Goal: Task Accomplishment & Management: Manage account settings

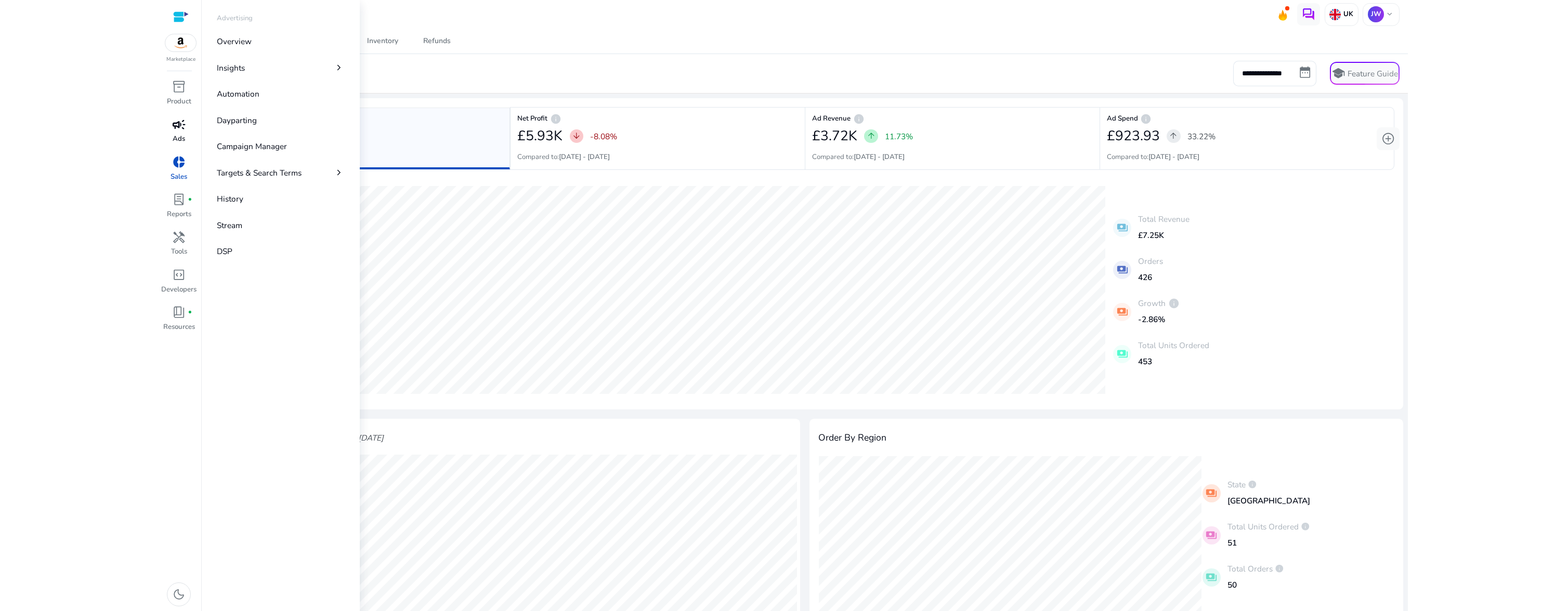
click at [179, 131] on span "campaign" at bounding box center [179, 125] width 14 height 14
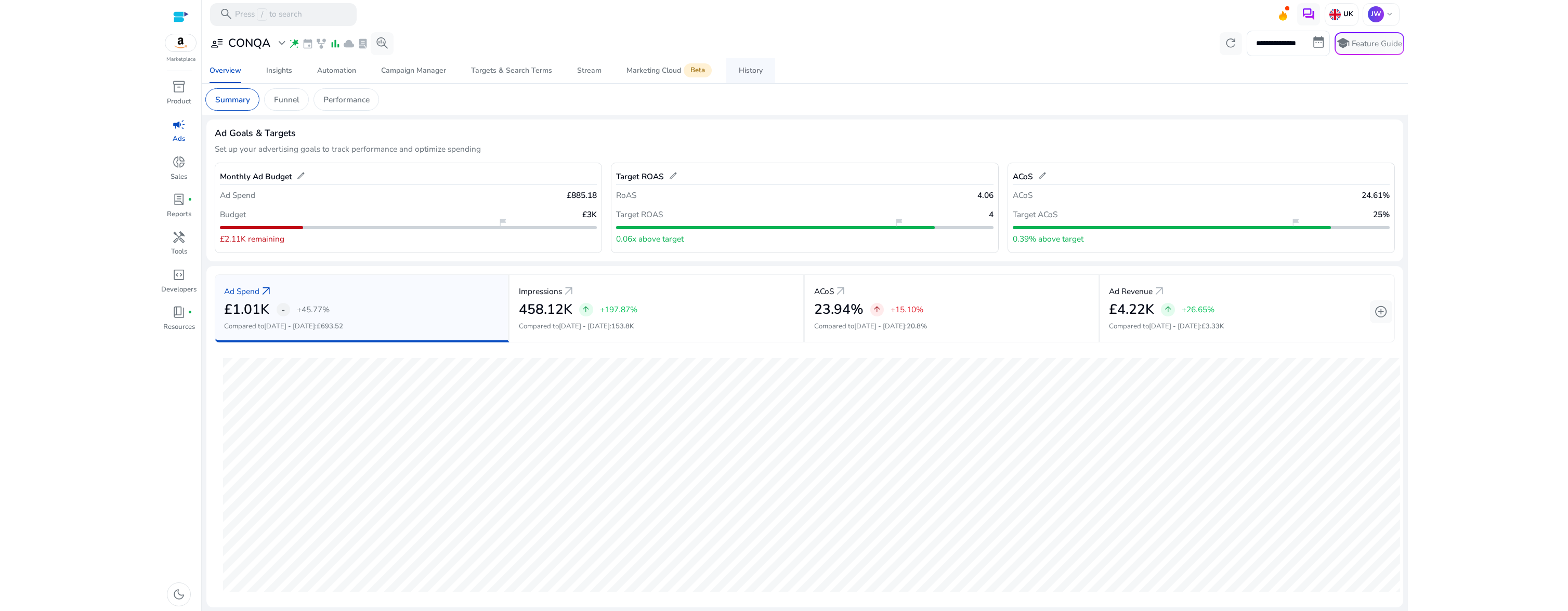
click at [754, 74] on div "History" at bounding box center [750, 71] width 24 height 8
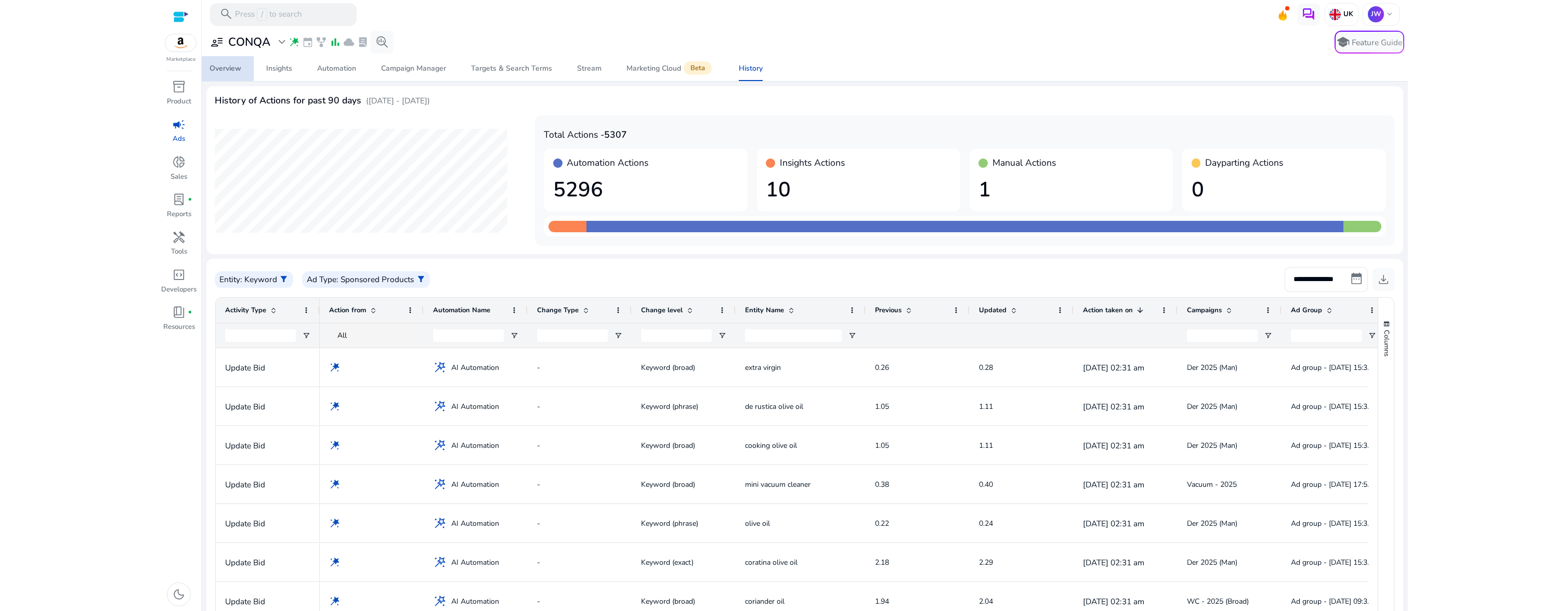
click at [228, 70] on div "Overview" at bounding box center [225, 68] width 31 height 8
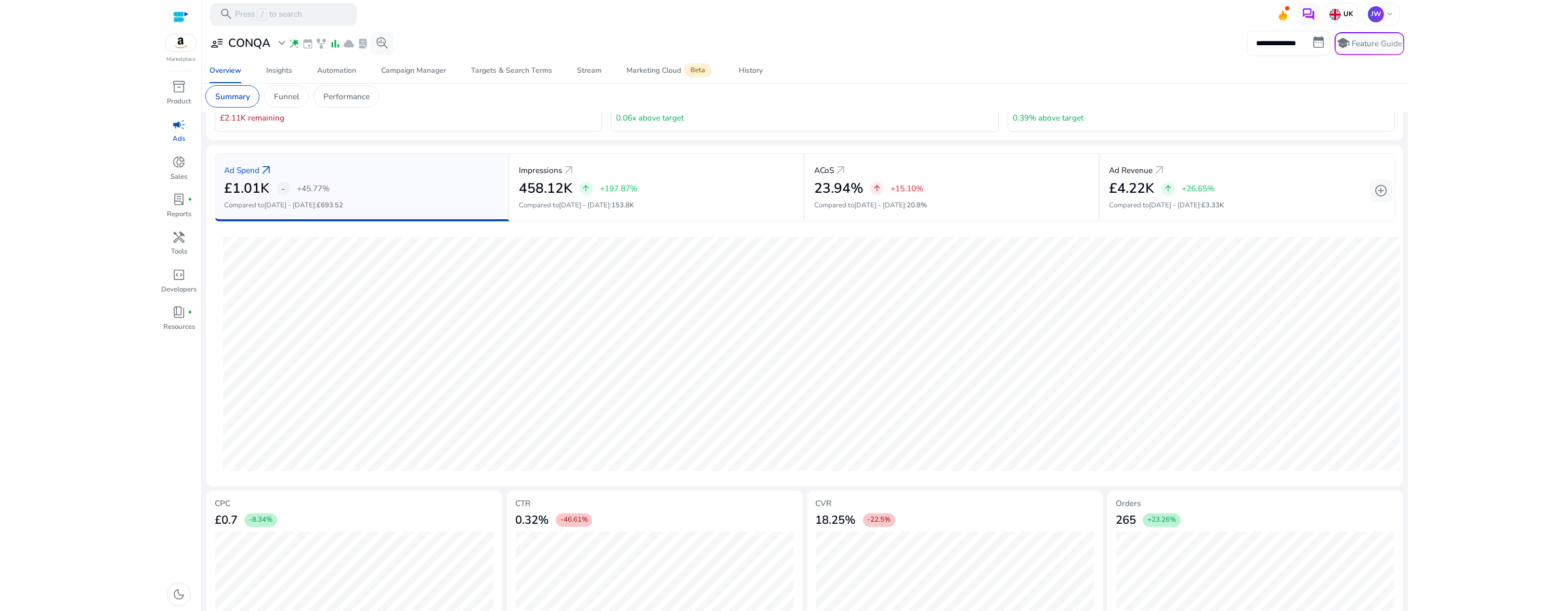
scroll to position [146, 0]
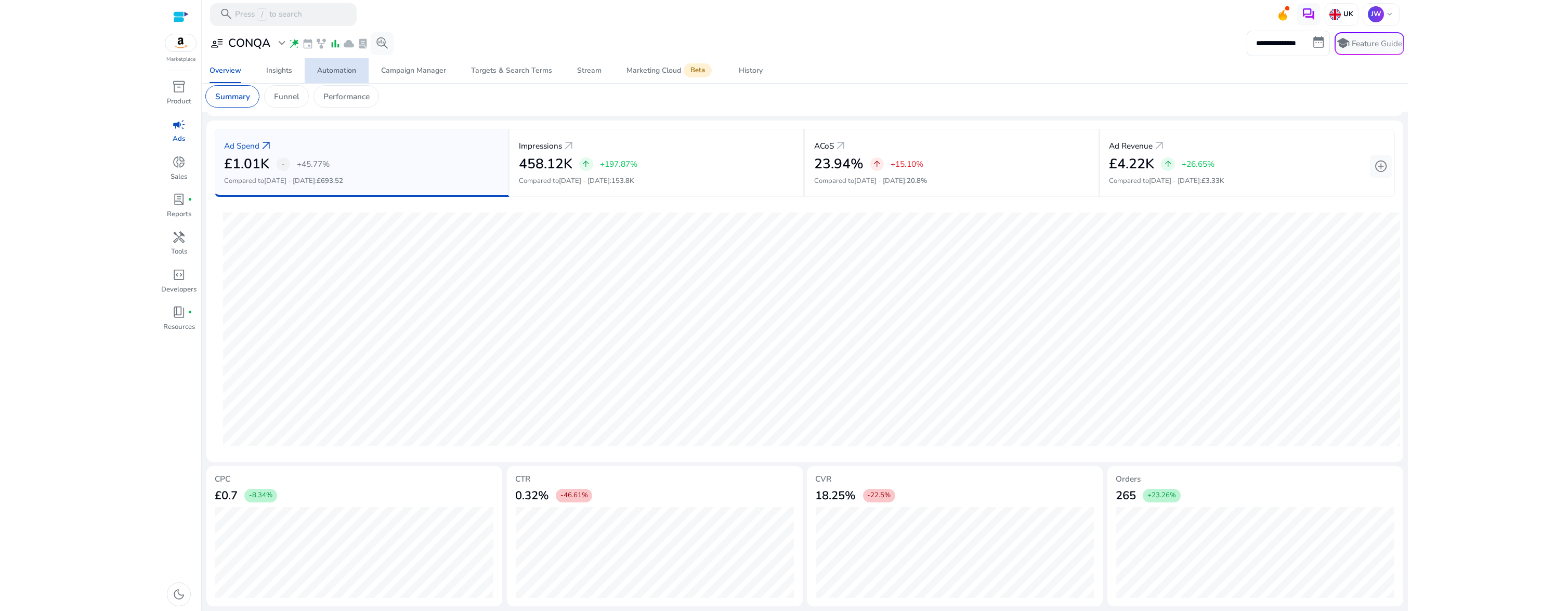
click at [337, 73] on div "Automation" at bounding box center [337, 71] width 39 height 8
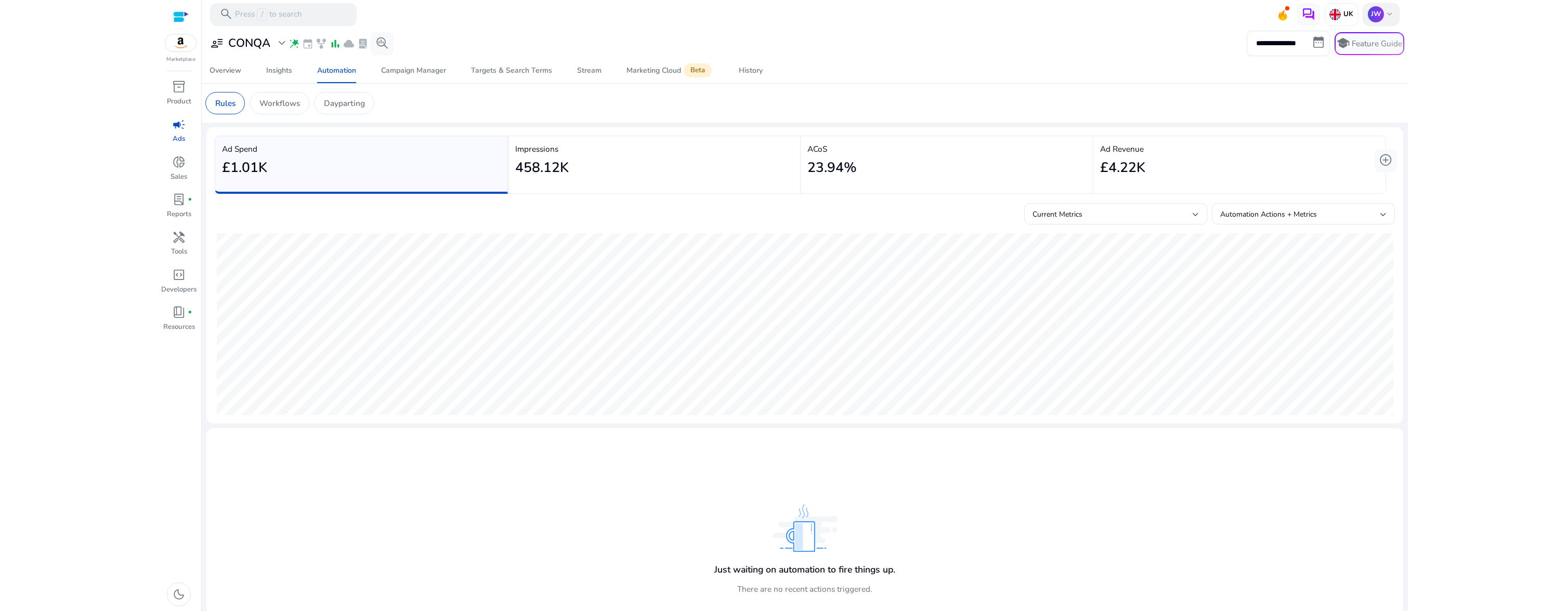
click at [1387, 12] on span "keyboard_arrow_down" at bounding box center [1390, 14] width 9 height 9
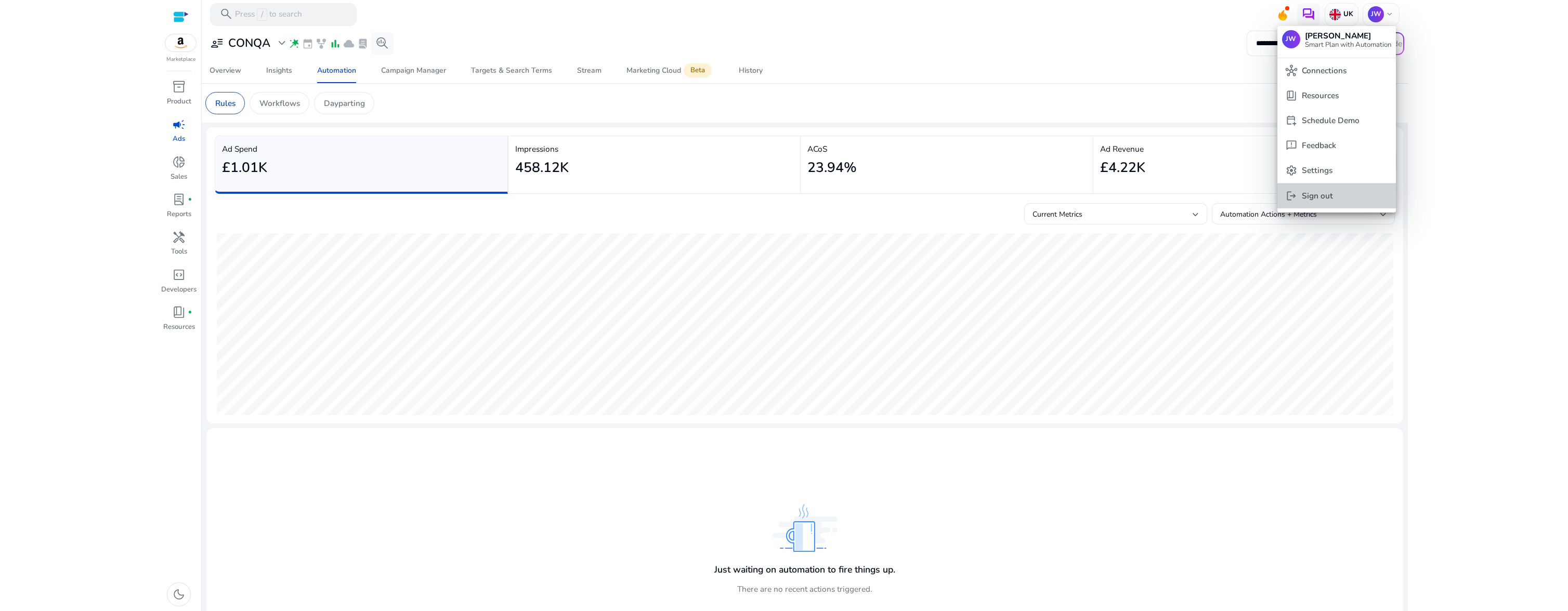
click at [1334, 192] on span "logout Sign out" at bounding box center [1337, 195] width 102 height 11
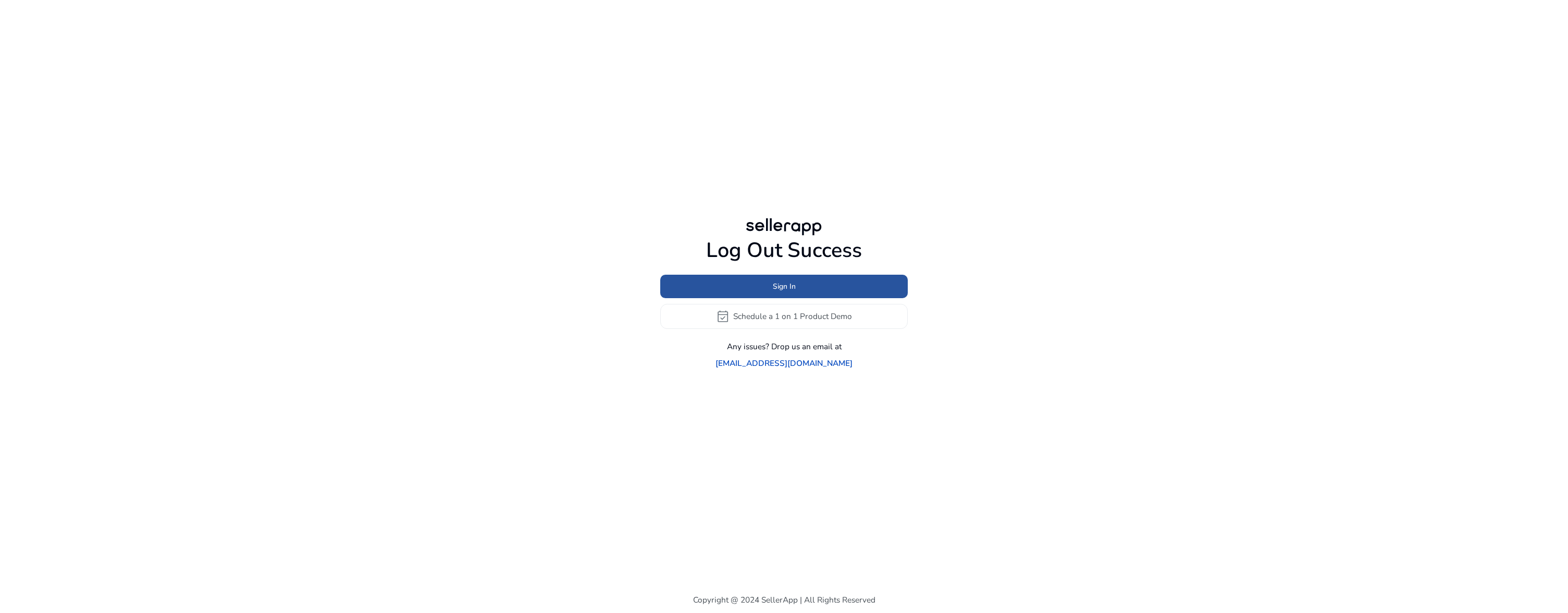
click at [811, 292] on span at bounding box center [784, 286] width 248 height 25
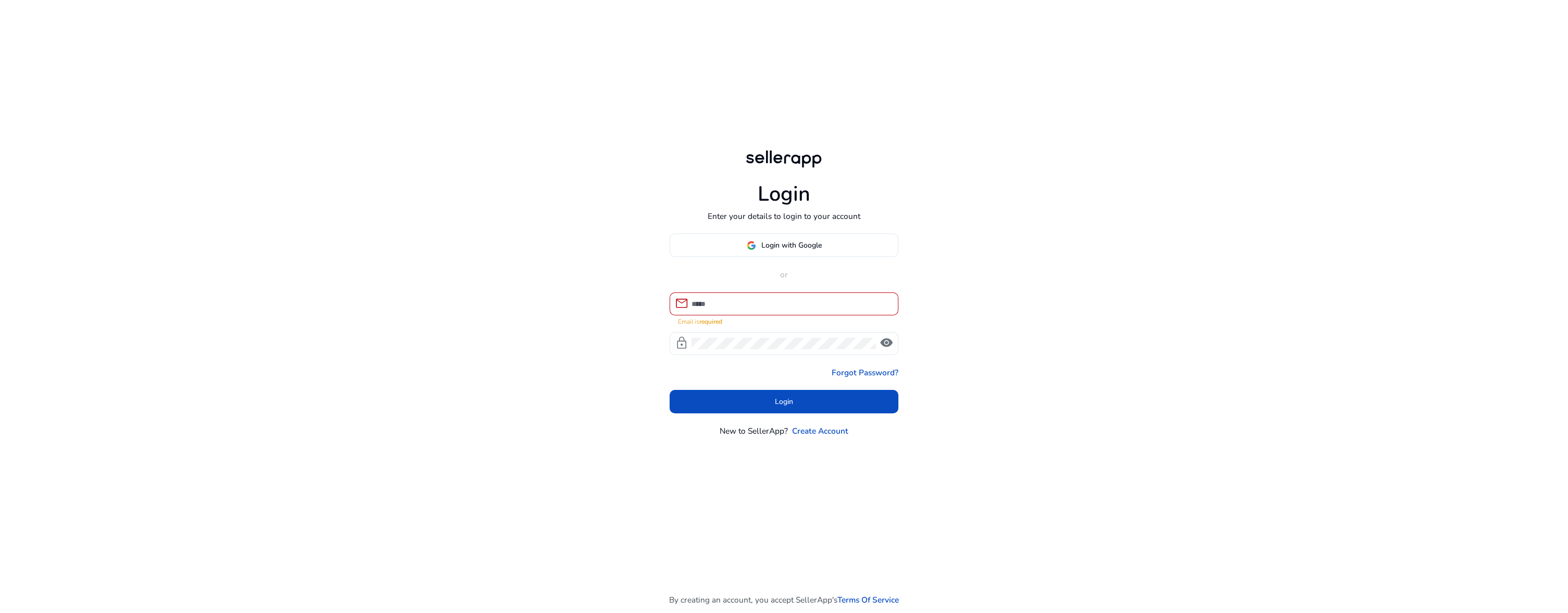
type input "**********"
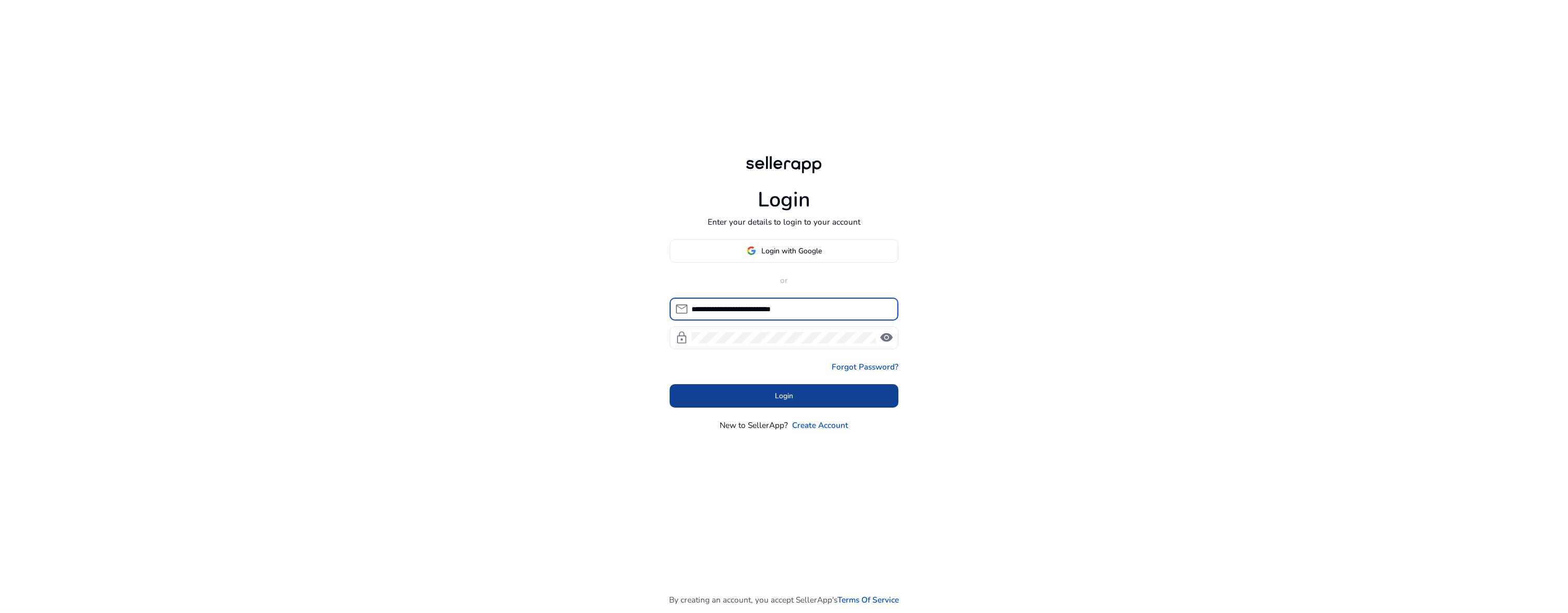
click at [796, 394] on span at bounding box center [784, 396] width 229 height 25
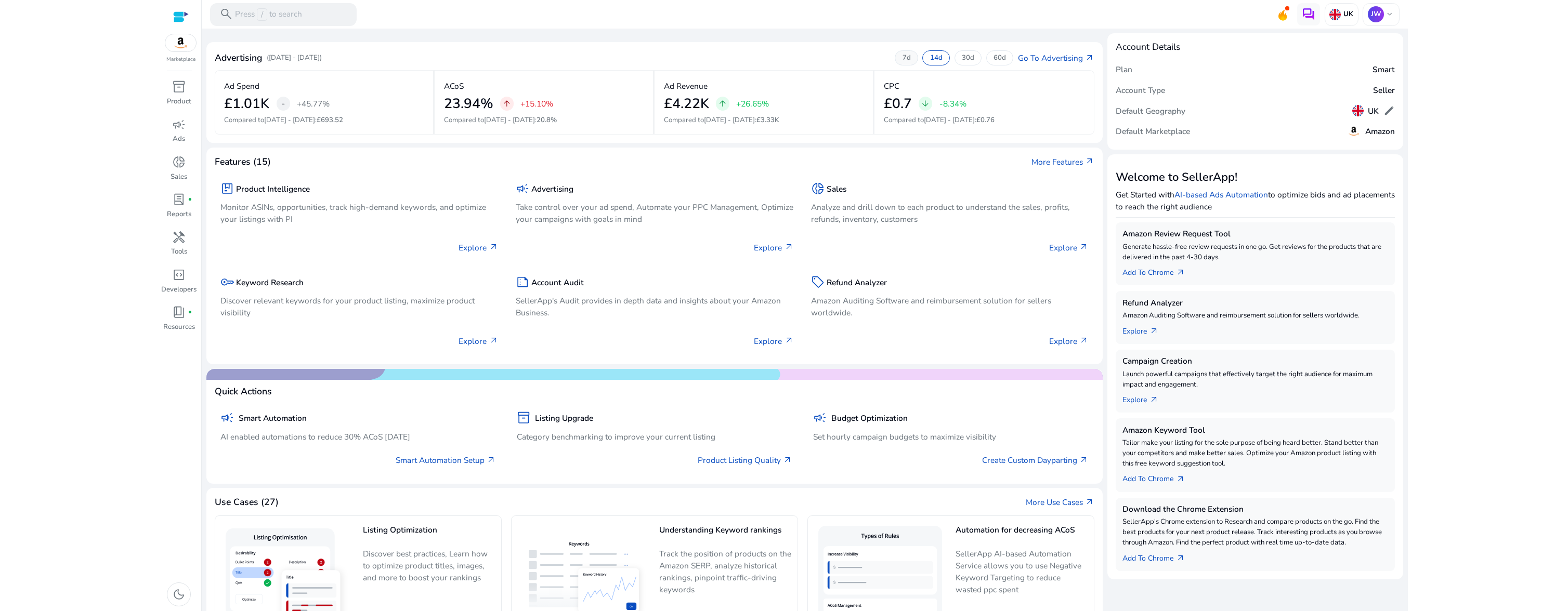
click at [907, 60] on p "7d" at bounding box center [906, 58] width 8 height 9
click at [180, 87] on span "inventory_2" at bounding box center [179, 87] width 14 height 14
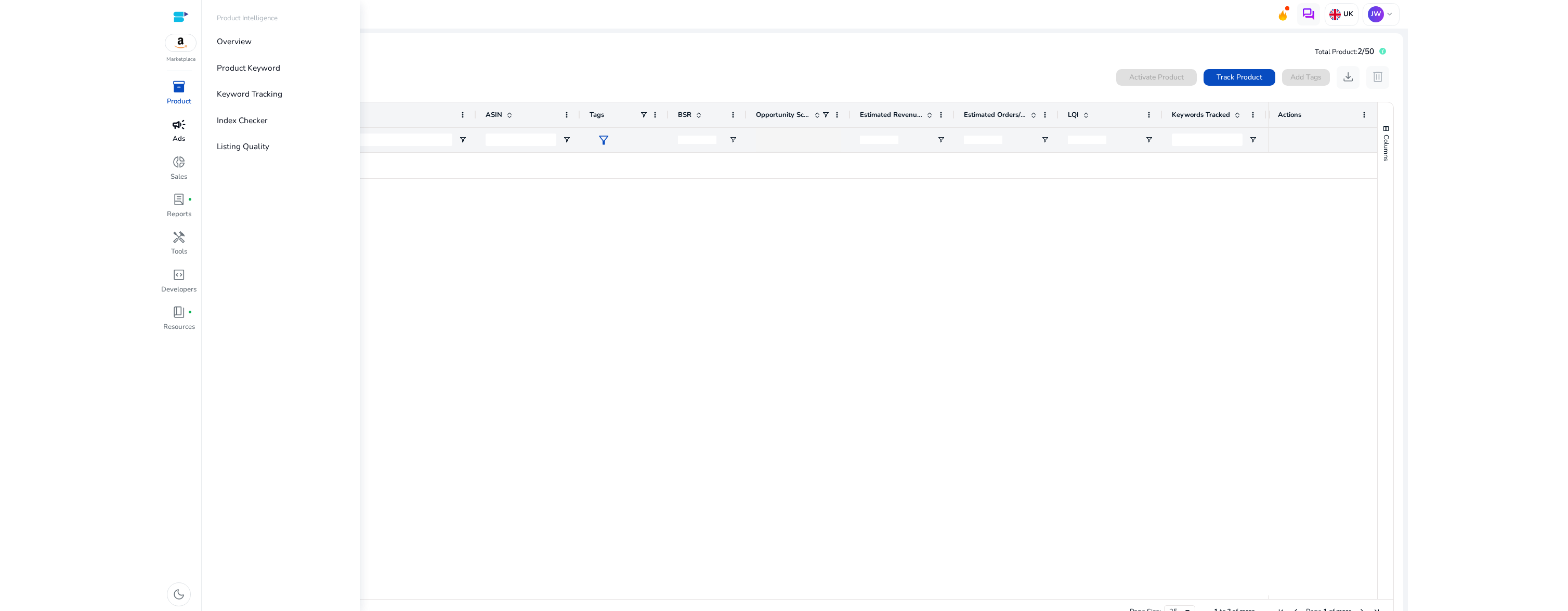
click at [178, 131] on span "campaign" at bounding box center [179, 125] width 14 height 14
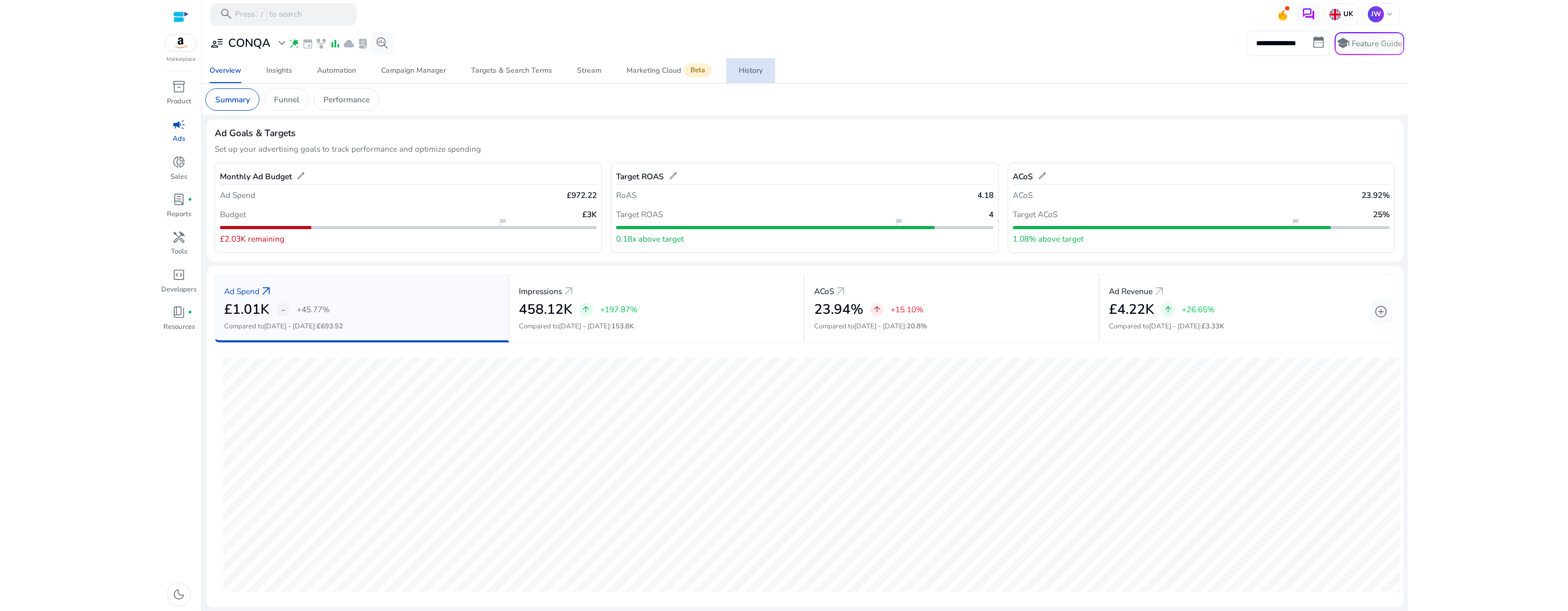
click at [745, 74] on div "History" at bounding box center [750, 71] width 24 height 8
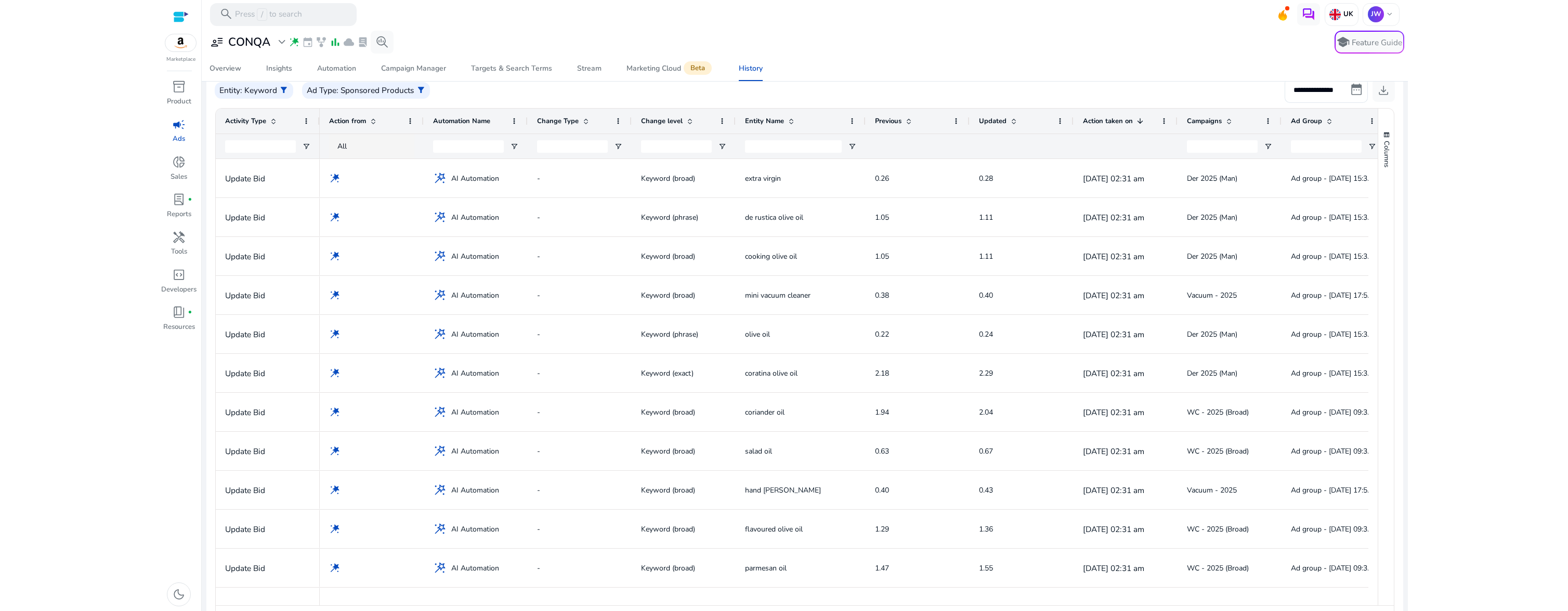
scroll to position [209, 0]
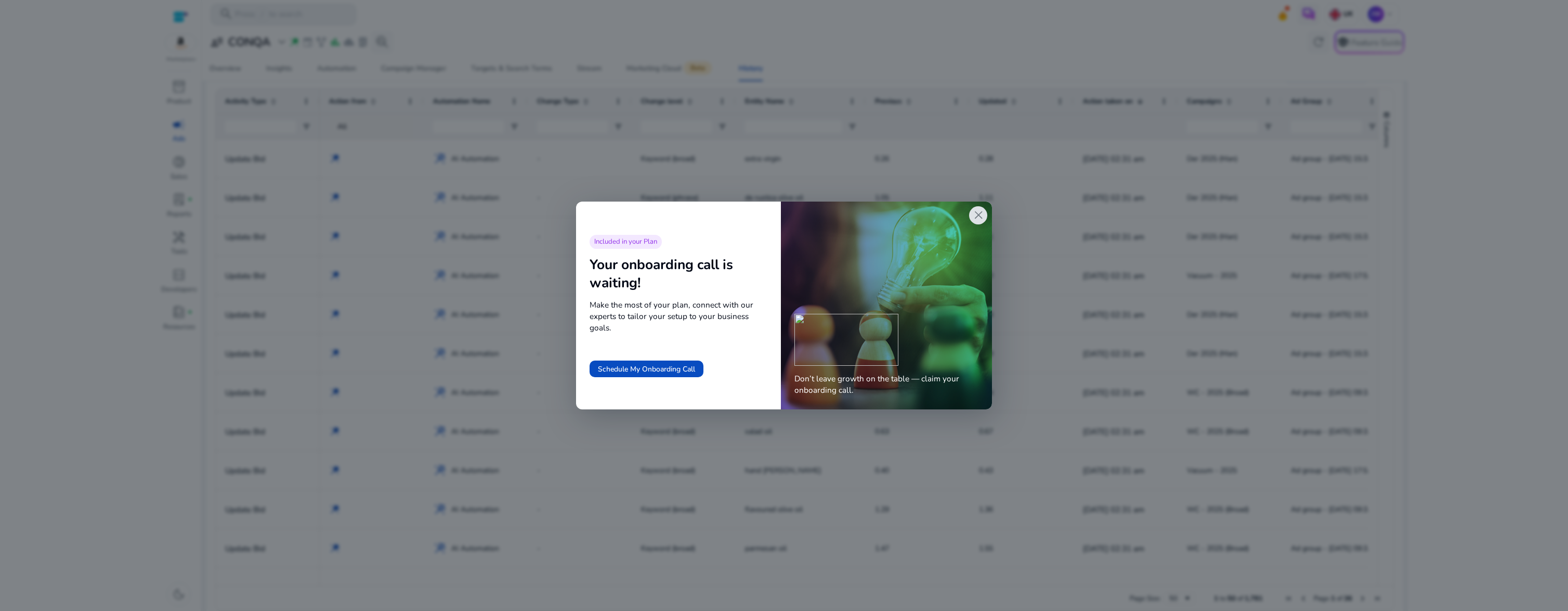
click at [980, 217] on span "close" at bounding box center [979, 215] width 14 height 14
